Goal: Information Seeking & Learning: Learn about a topic

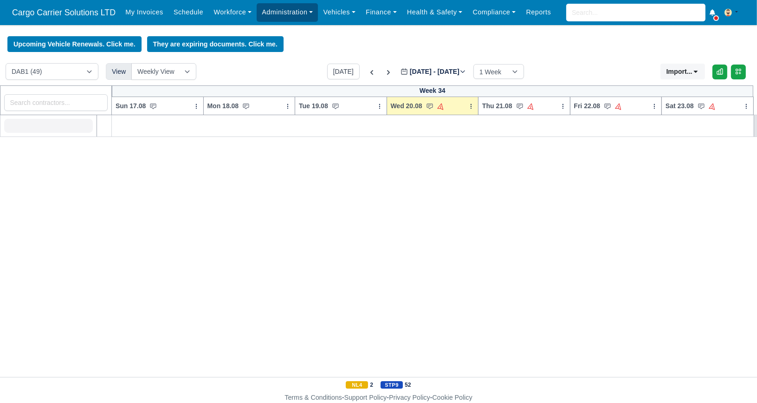
click at [299, 13] on link "Administration" at bounding box center [287, 12] width 61 height 18
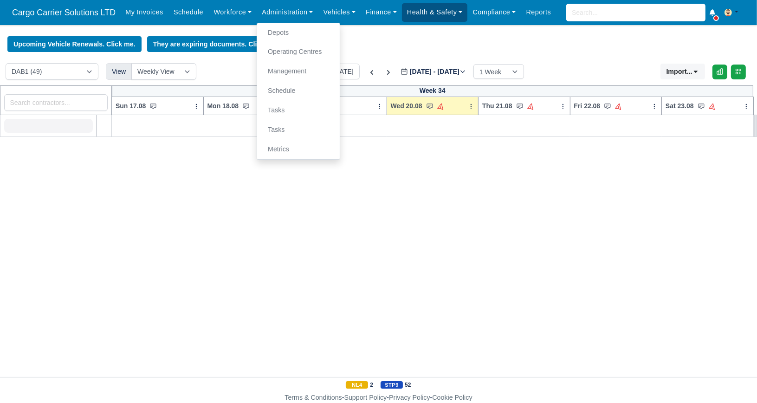
click at [416, 10] on link "Health & Safety" at bounding box center [435, 12] width 66 height 18
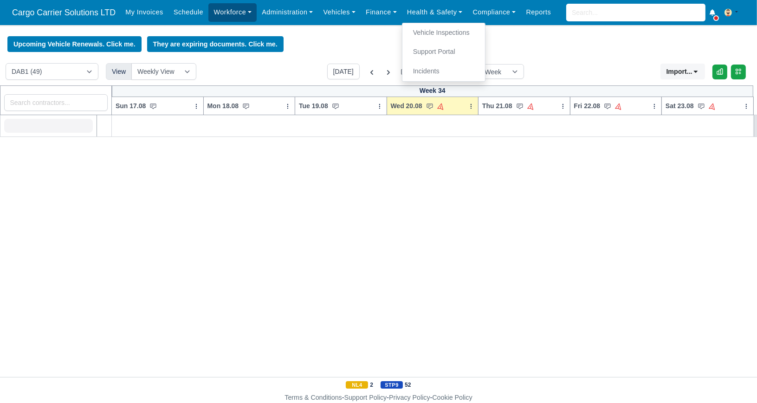
click at [225, 11] on link "Workforce" at bounding box center [232, 12] width 48 height 18
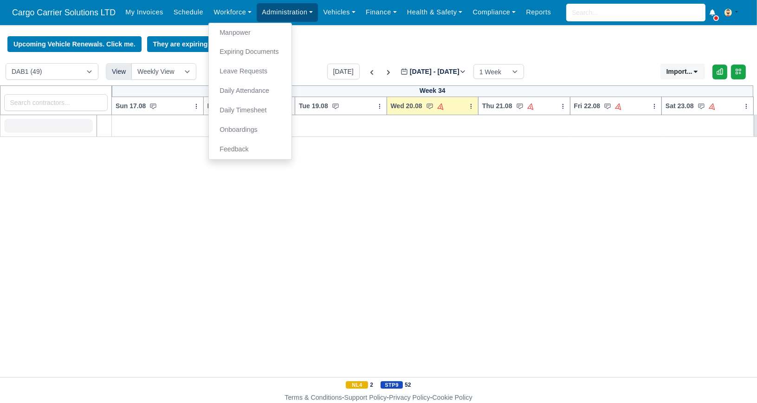
click at [262, 12] on link "Administration" at bounding box center [287, 12] width 61 height 18
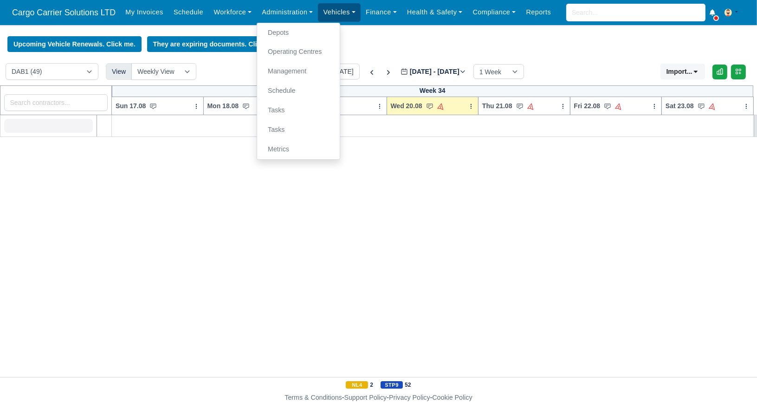
click at [351, 11] on link "Vehicles" at bounding box center [339, 12] width 43 height 18
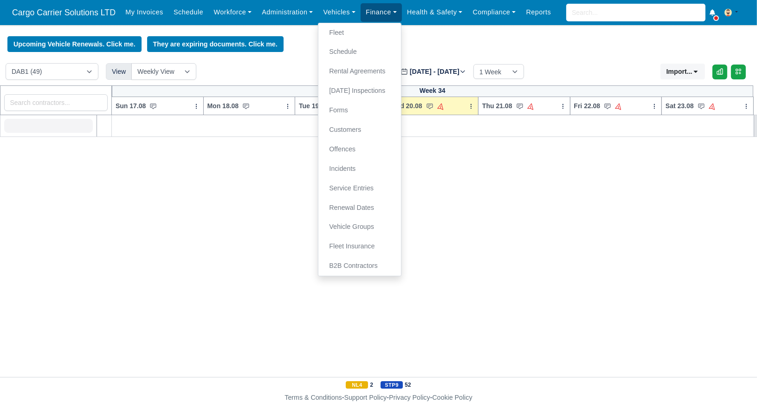
click at [365, 11] on link "Finance" at bounding box center [380, 12] width 41 height 18
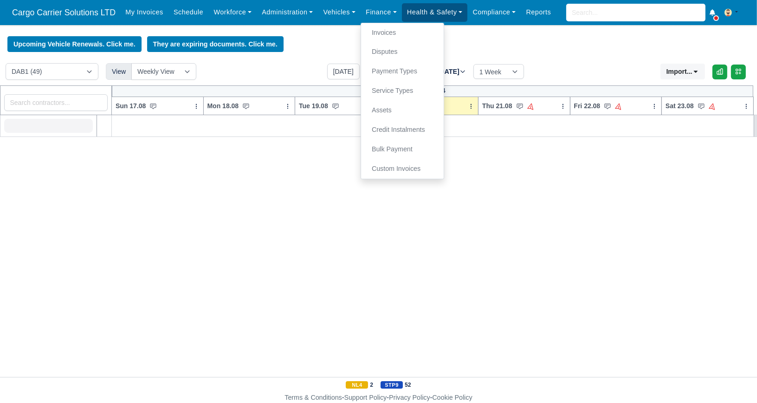
click at [402, 11] on link "Health & Safety" at bounding box center [435, 12] width 66 height 18
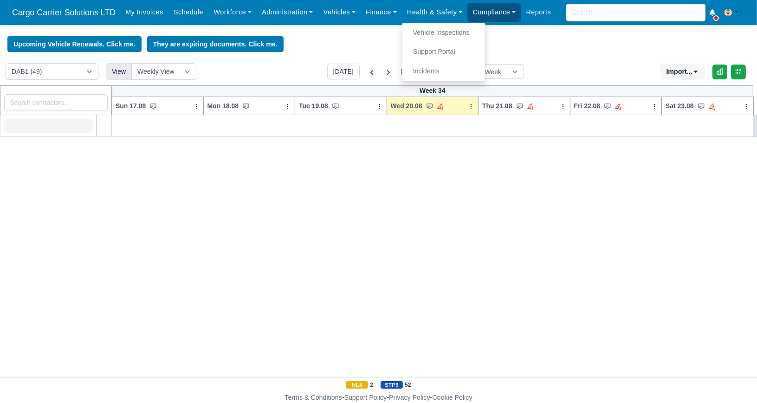
click at [471, 17] on link "Compliance" at bounding box center [493, 12] width 53 height 18
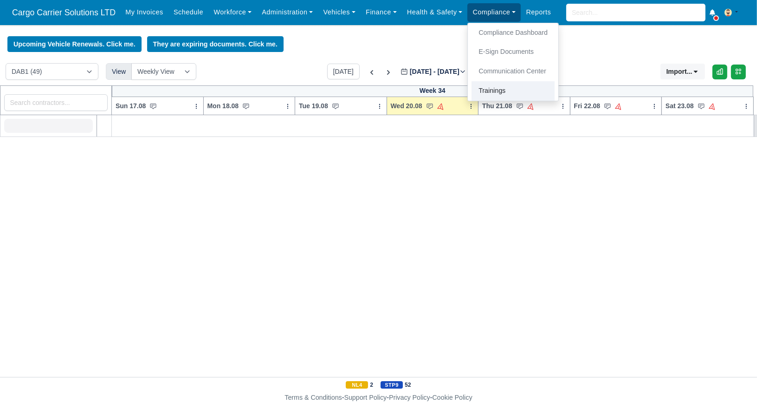
click at [481, 95] on link "Trainings" at bounding box center [512, 90] width 83 height 19
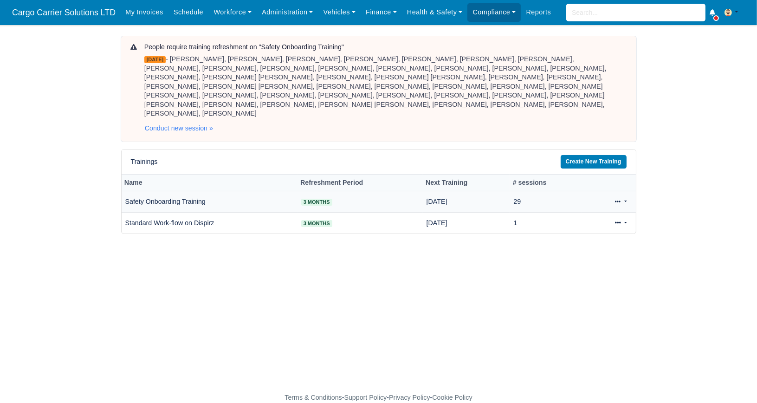
click at [616, 199] on icon at bounding box center [618, 202] width 6 height 6
drag, startPoint x: 448, startPoint y: 239, endPoint x: 415, endPoint y: 232, distance: 33.8
click at [448, 239] on main "People require training refreshment on "Safety Onboarding Training" Aug 23, 202…" at bounding box center [378, 214] width 757 height 356
click at [192, 195] on td "Safety Onboarding Training" at bounding box center [210, 201] width 176 height 21
click at [618, 200] on icon at bounding box center [618, 201] width 6 height 2
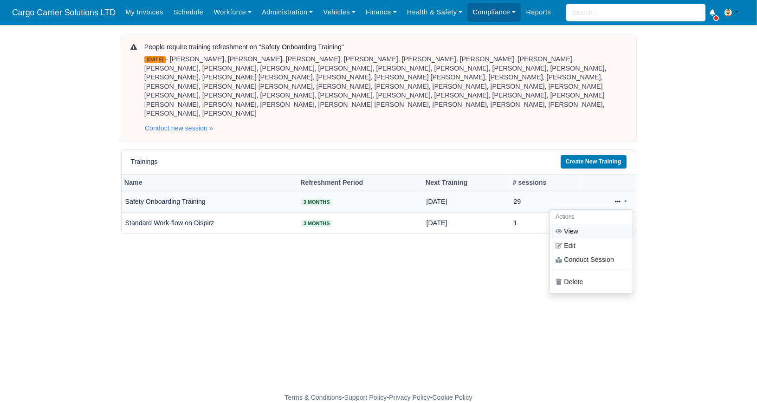
click at [589, 224] on link "View" at bounding box center [591, 231] width 83 height 14
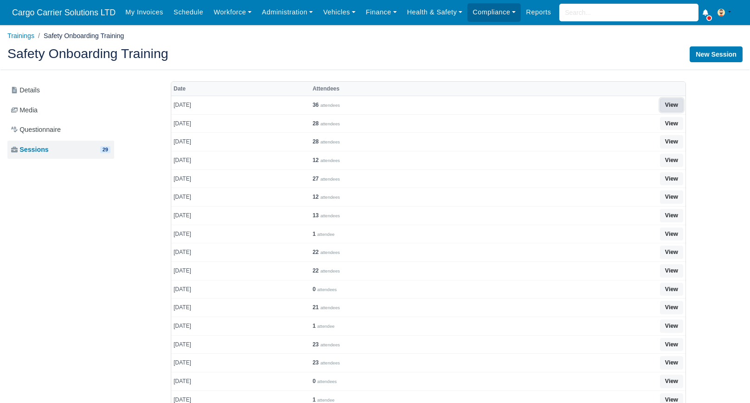
click at [671, 103] on link "View" at bounding box center [671, 104] width 23 height 13
click at [673, 123] on link "View" at bounding box center [671, 123] width 23 height 13
click at [676, 145] on link "View" at bounding box center [671, 141] width 23 height 13
click at [670, 159] on link "View" at bounding box center [671, 160] width 23 height 13
click at [674, 175] on link "View" at bounding box center [671, 178] width 23 height 13
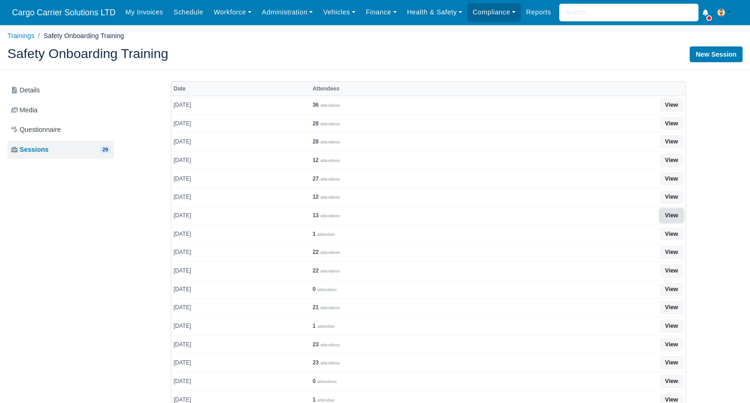
click at [676, 211] on link "View" at bounding box center [671, 215] width 23 height 13
click at [668, 198] on link "View" at bounding box center [671, 196] width 23 height 13
click at [670, 232] on link "View" at bounding box center [671, 233] width 23 height 13
click at [673, 254] on link "View" at bounding box center [671, 251] width 23 height 13
click at [237, 12] on link "Workforce" at bounding box center [232, 12] width 48 height 18
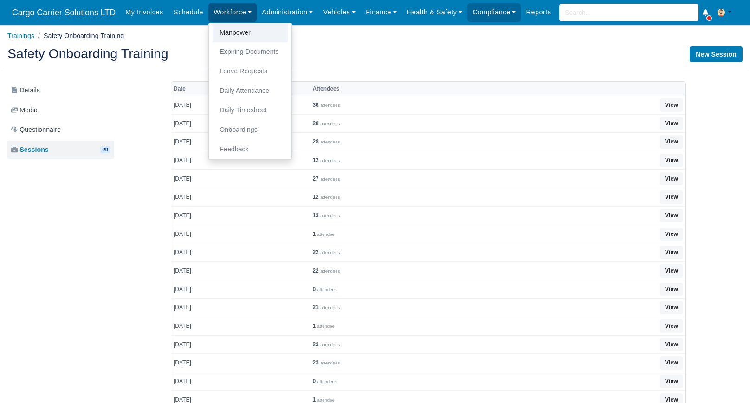
click at [236, 30] on link "Manpower" at bounding box center [249, 32] width 75 height 19
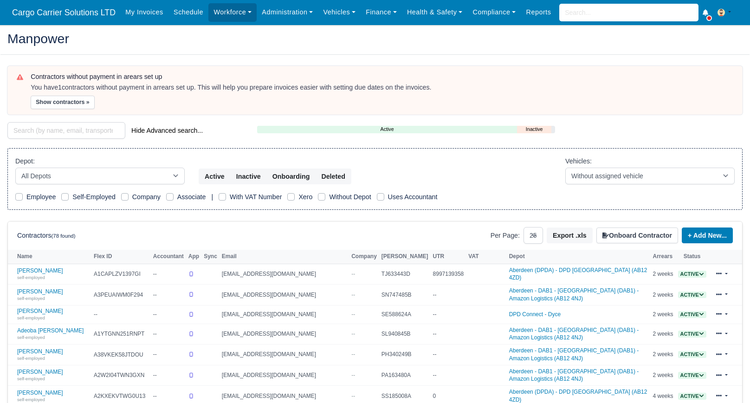
select select "25"
click at [69, 128] on input "search" at bounding box center [66, 130] width 118 height 17
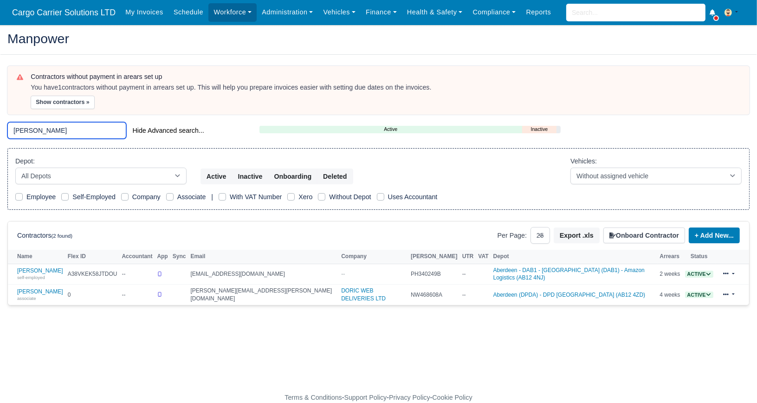
type input "[PERSON_NAME]"
click at [45, 267] on link "[PERSON_NAME] self-employed" at bounding box center [40, 273] width 46 height 13
